Goal: Task Accomplishment & Management: Use online tool/utility

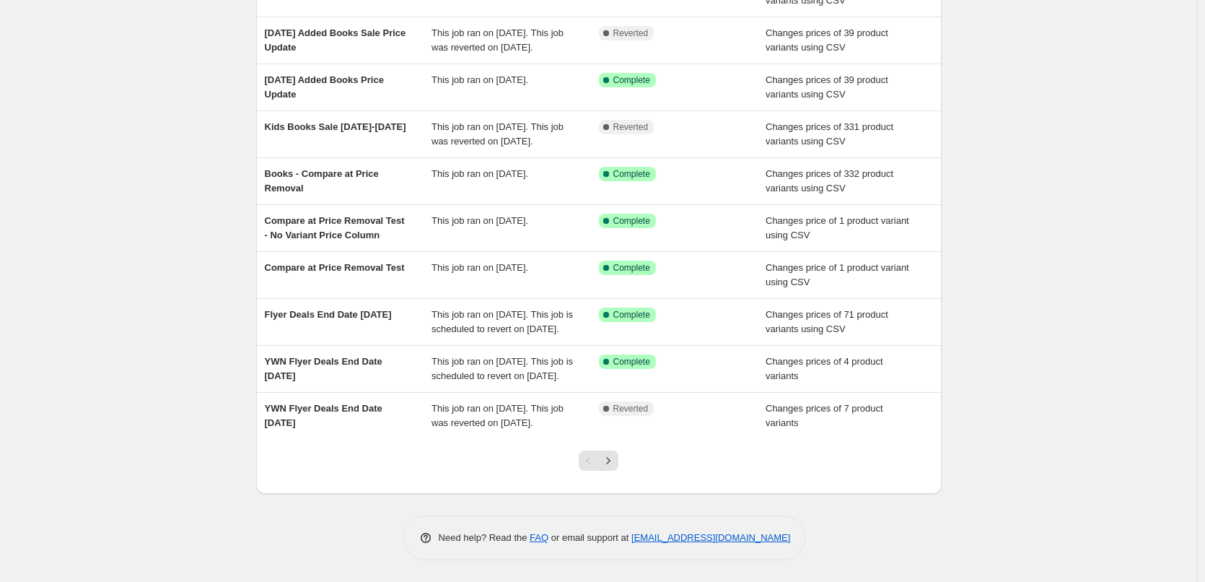
scroll to position [217, 0]
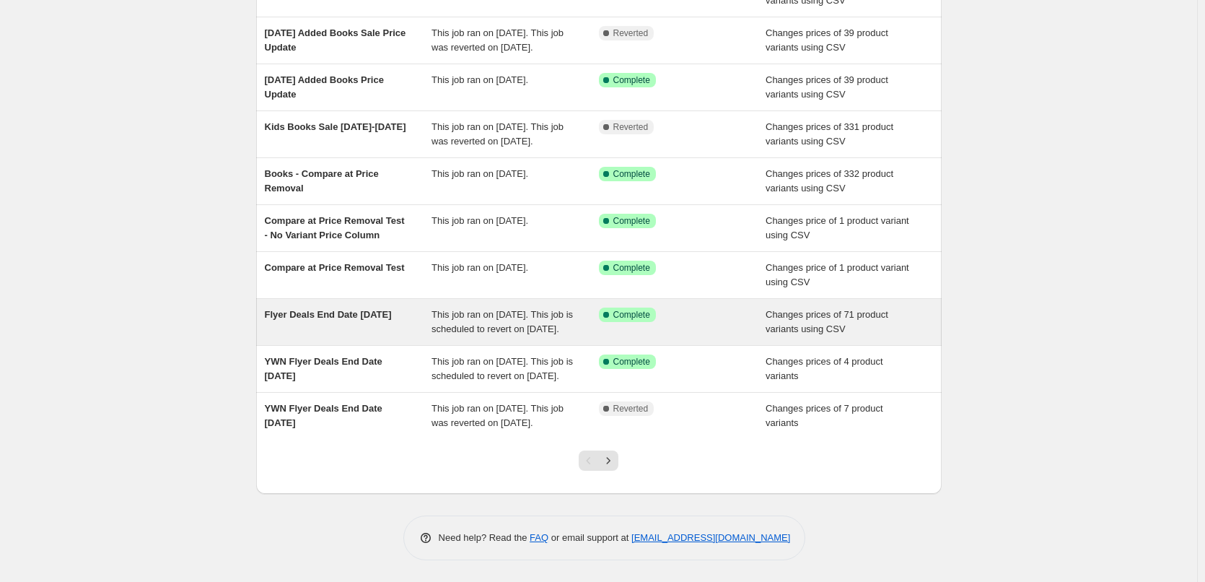
click at [355, 311] on div "Flyer Deals End Date [DATE]" at bounding box center [348, 322] width 167 height 29
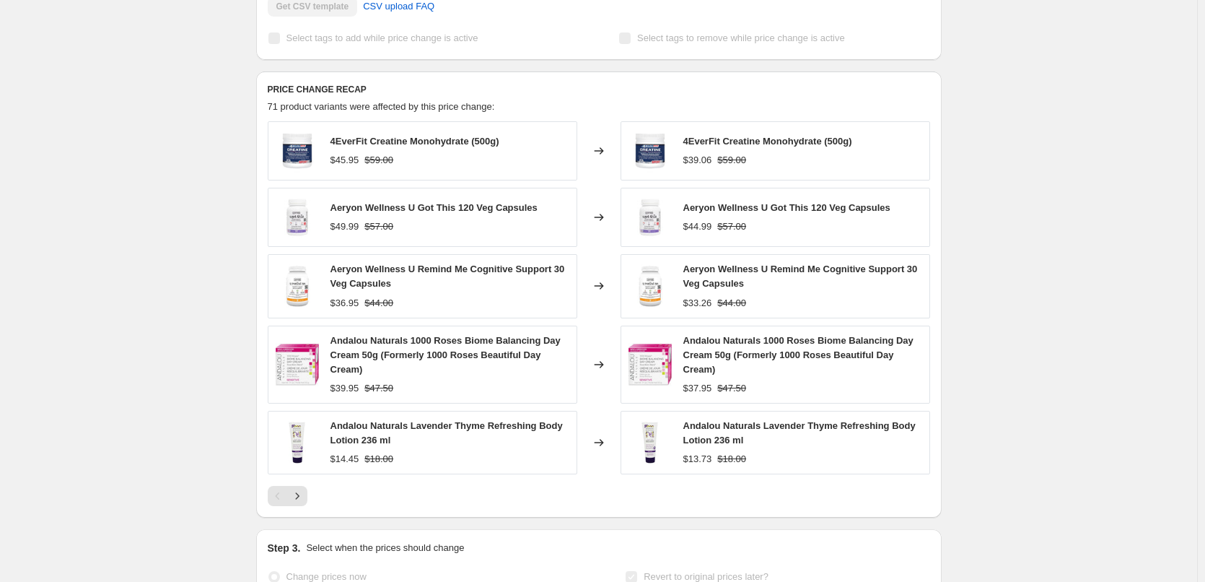
scroll to position [505, 0]
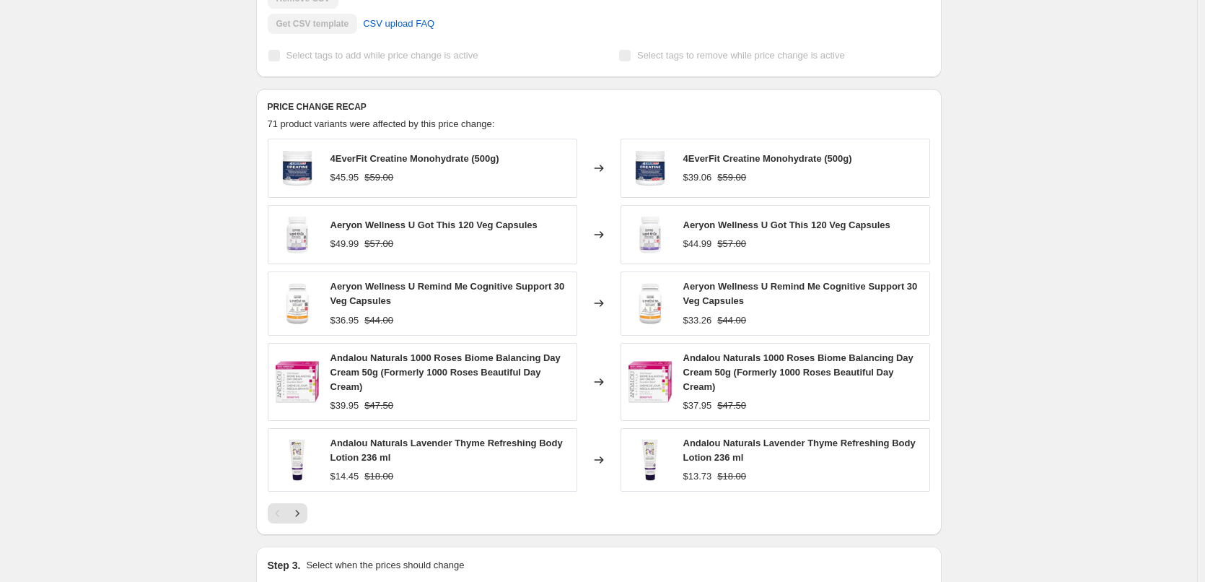
click at [17, 61] on div "Flyer Deals End Date [DATE]. This page is ready Flyer Deals End Date [DATE] Suc…" at bounding box center [599, 234] width 1198 height 1479
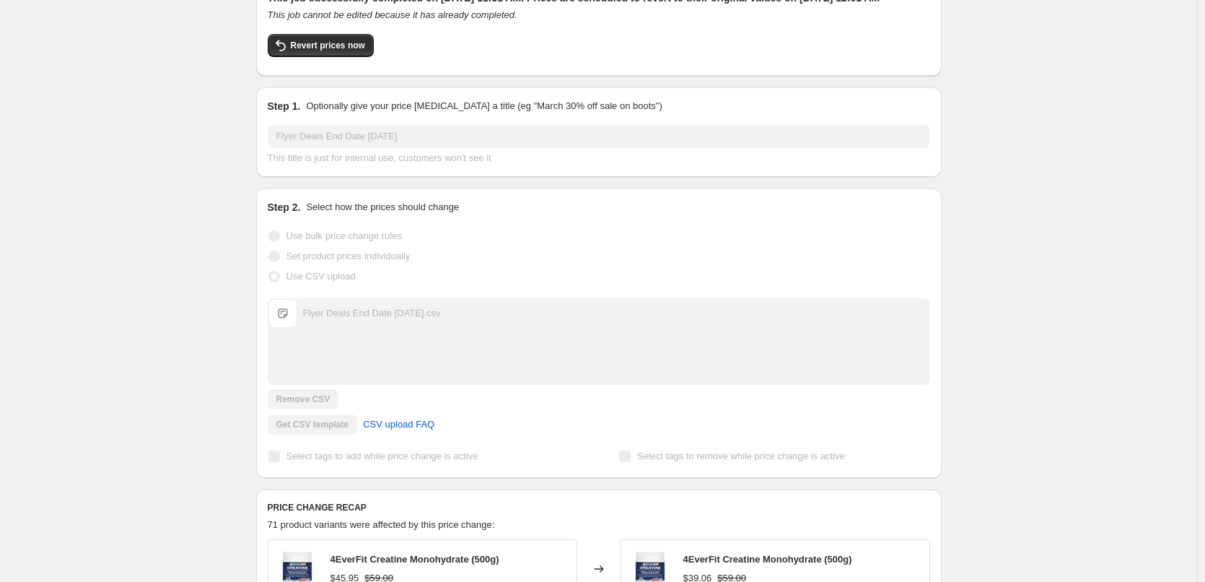
scroll to position [0, 0]
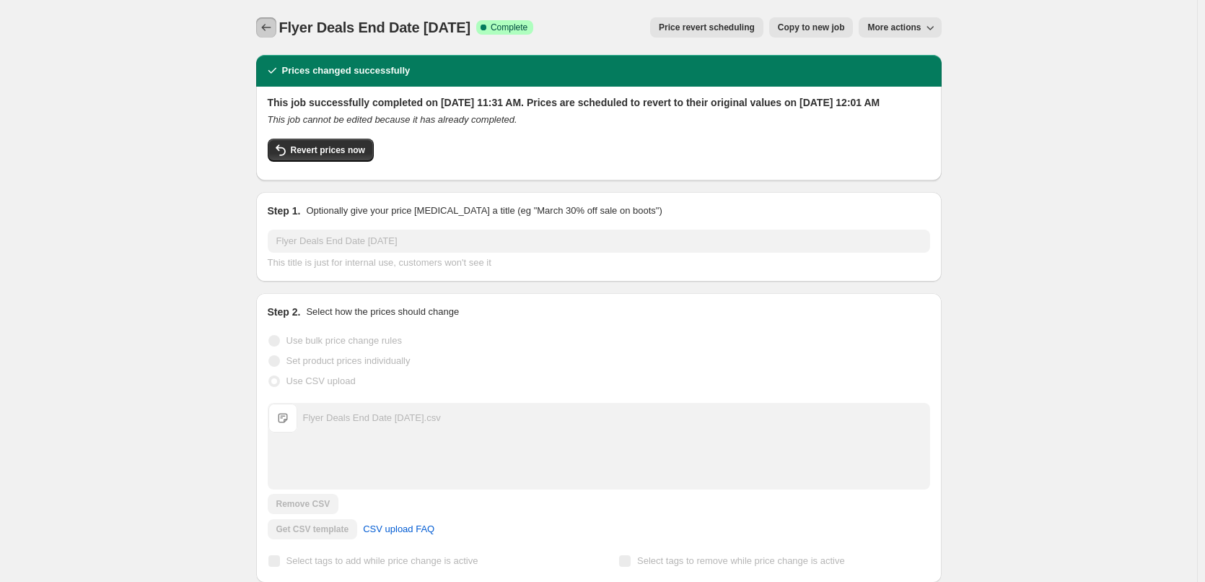
click at [265, 23] on icon "Price change jobs" at bounding box center [266, 27] width 14 height 14
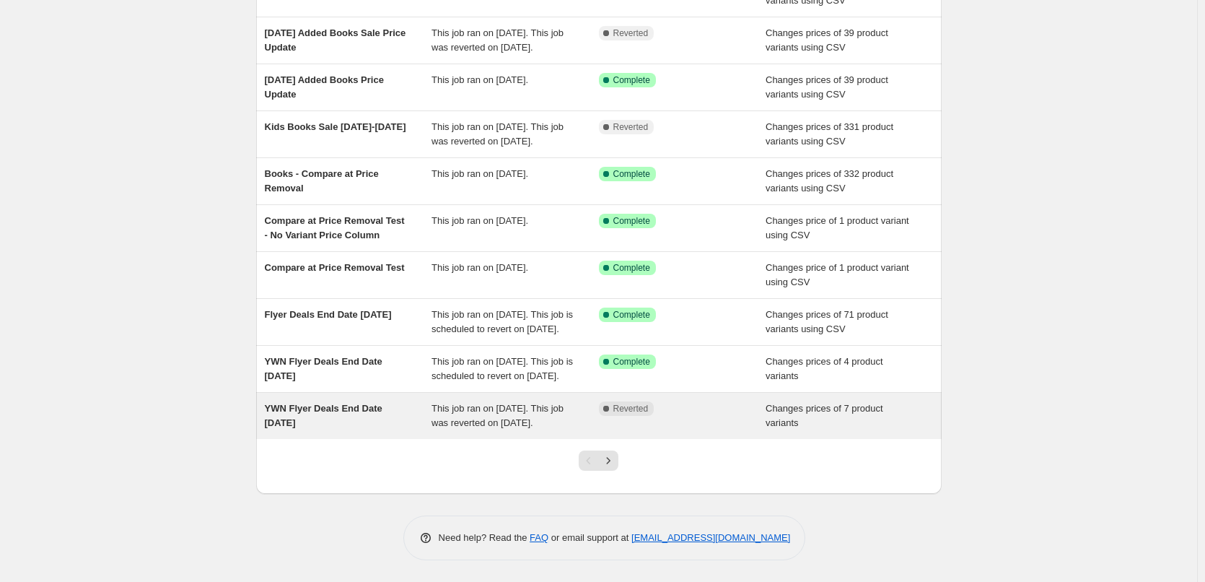
scroll to position [234, 0]
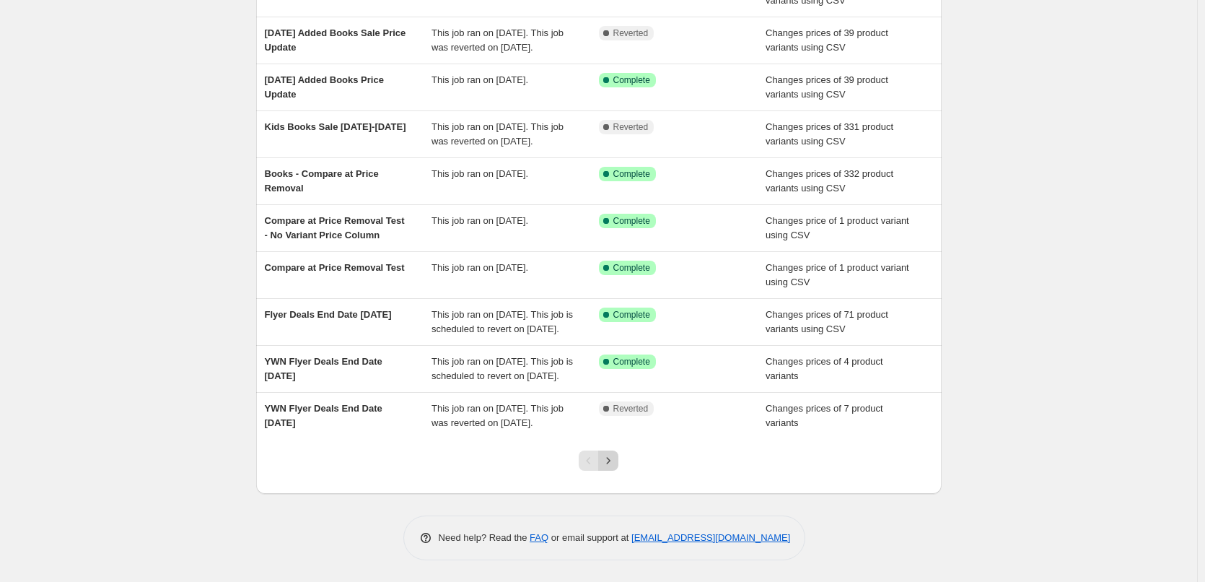
click at [612, 463] on icon "Next" at bounding box center [608, 460] width 14 height 14
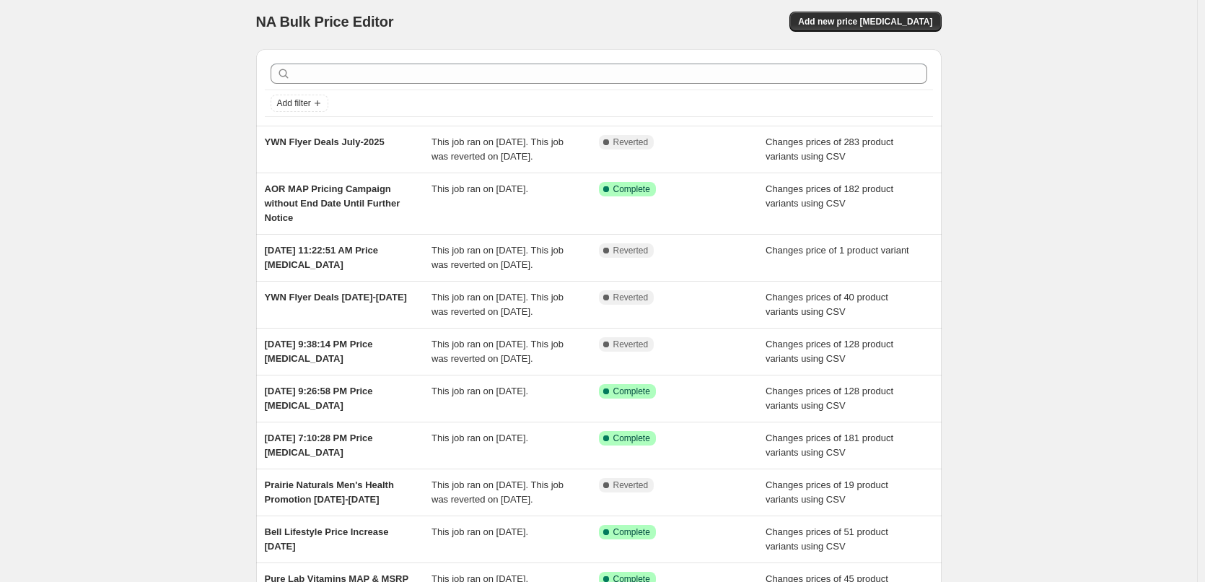
scroll to position [0, 0]
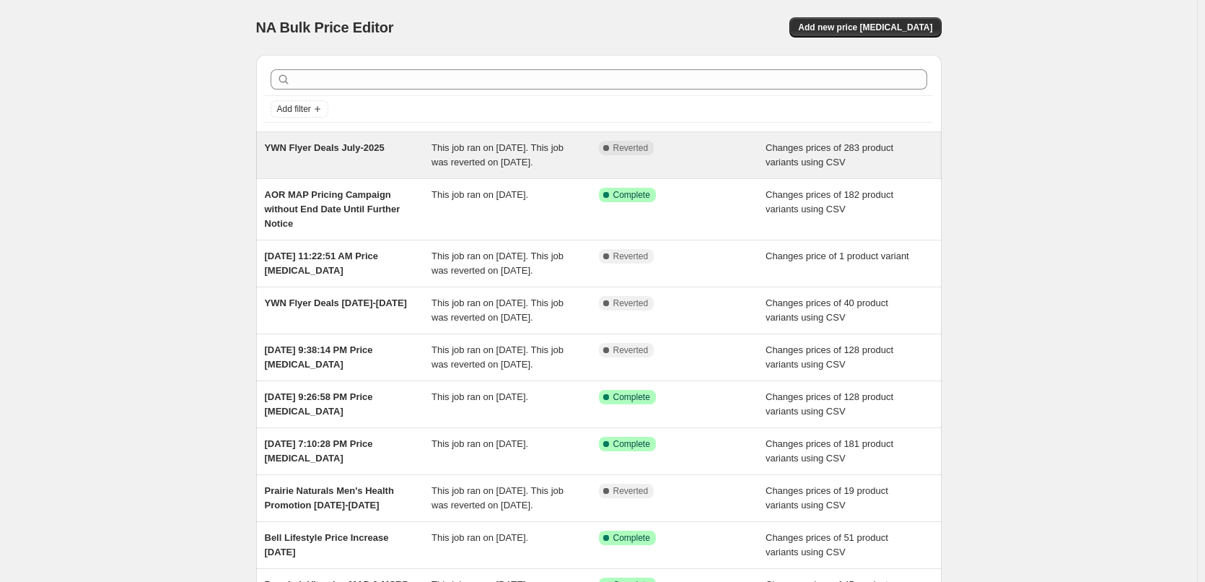
click at [328, 144] on span "YWN Flyer Deals July-2025" at bounding box center [325, 147] width 120 height 11
